Goal: Find specific page/section: Find specific page/section

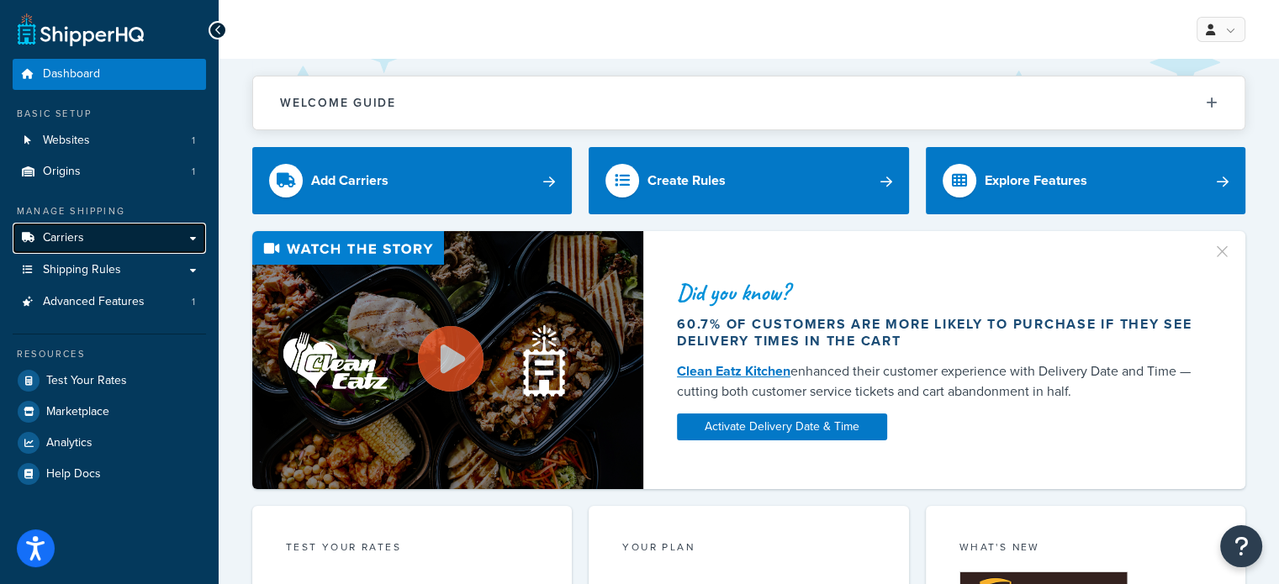
click at [195, 241] on link "Carriers" at bounding box center [109, 238] width 193 height 31
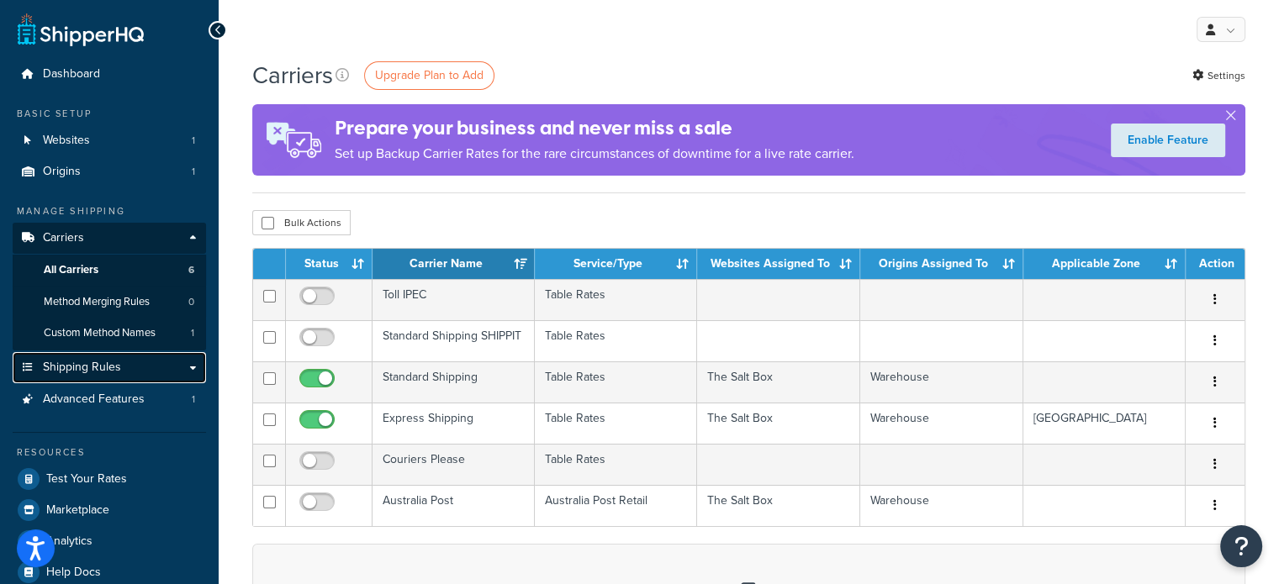
click at [191, 369] on link "Shipping Rules" at bounding box center [109, 367] width 193 height 31
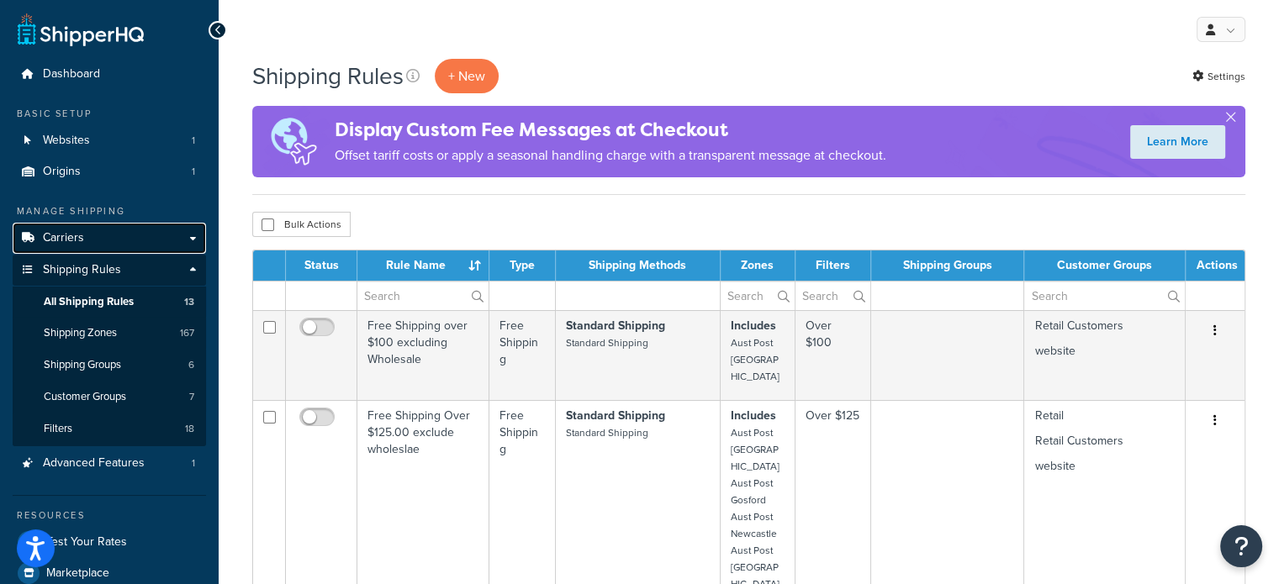
click at [187, 235] on link "Carriers" at bounding box center [109, 238] width 193 height 31
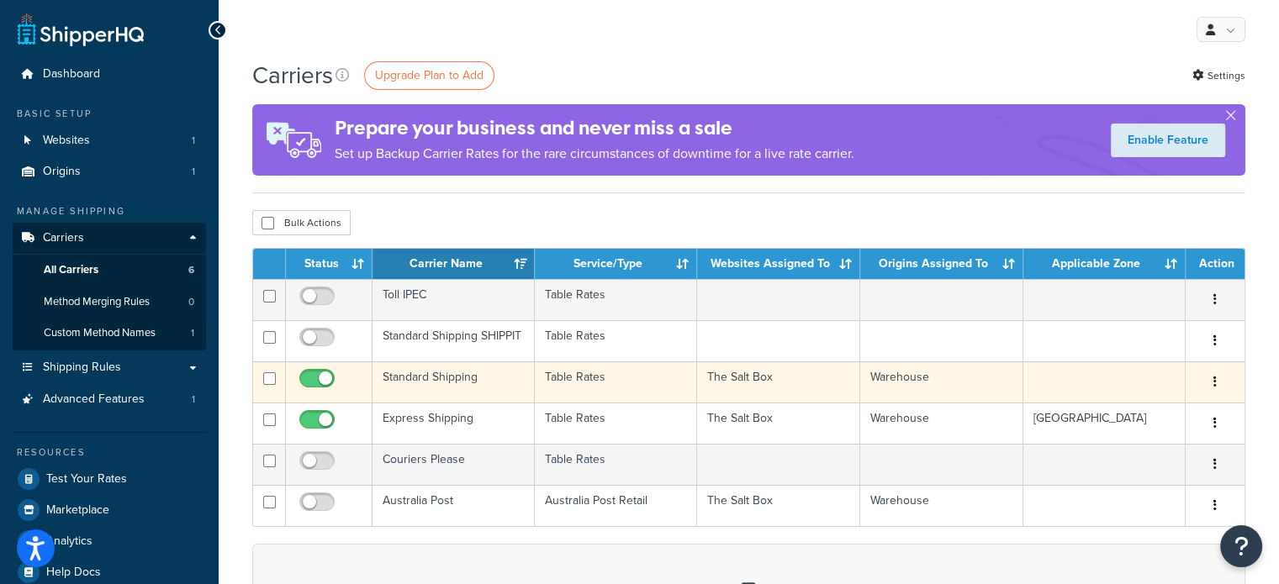
click at [441, 385] on td "Standard Shipping" at bounding box center [453, 381] width 162 height 41
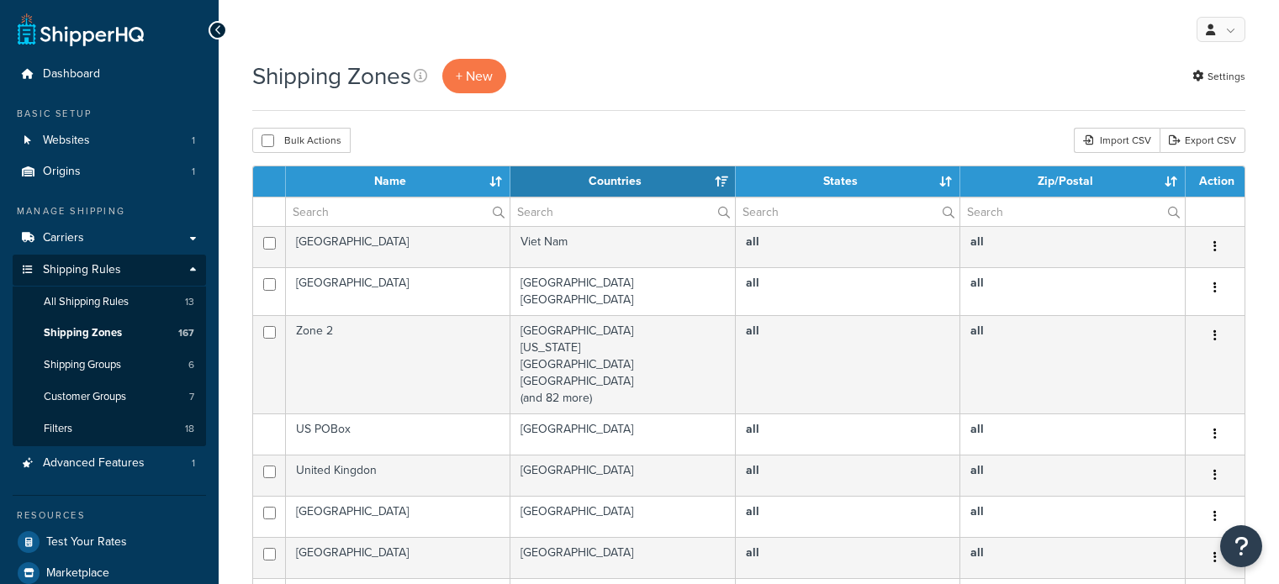
select select "15"
click at [375, 211] on input "text" at bounding box center [398, 212] width 224 height 29
type input "aust post"
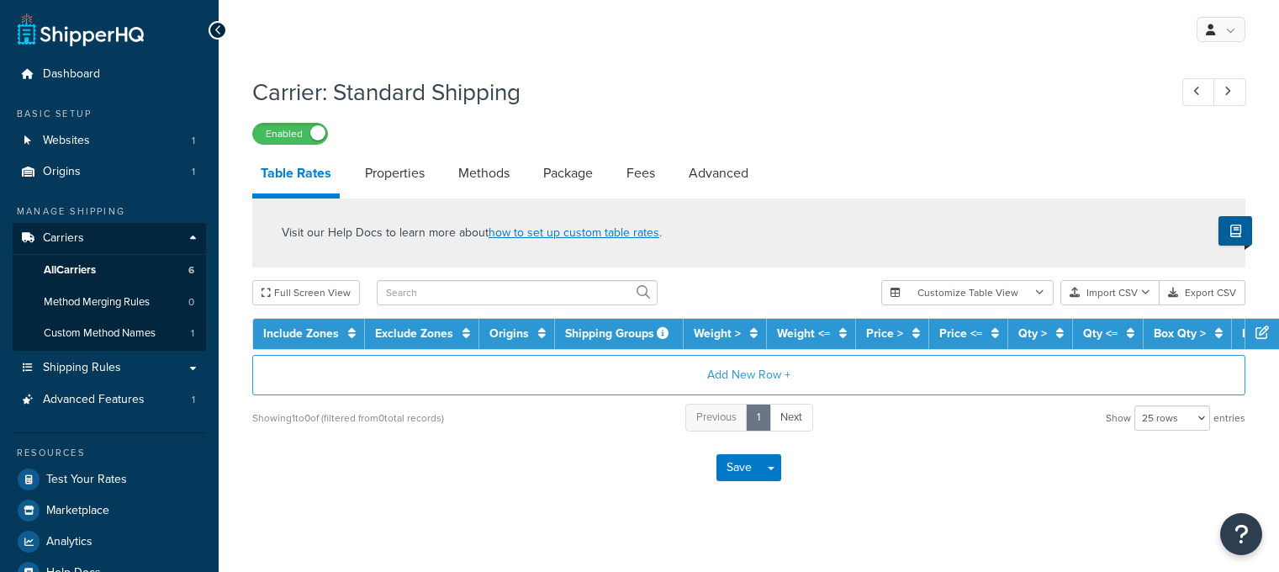
select select "25"
